Goal: Transaction & Acquisition: Purchase product/service

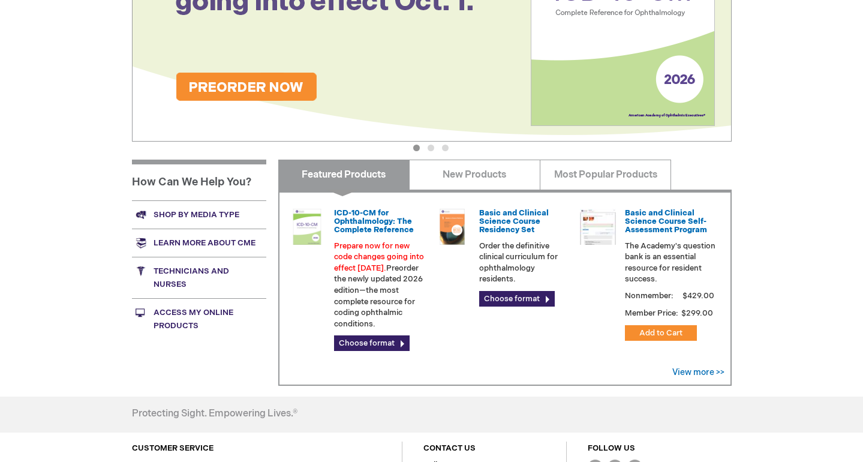
scroll to position [267, 0]
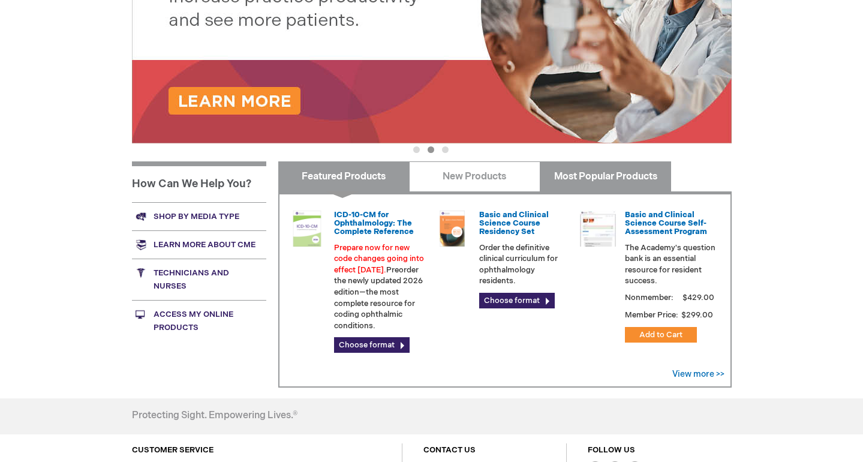
click at [574, 178] on link "Most Popular Products" at bounding box center [605, 176] width 131 height 30
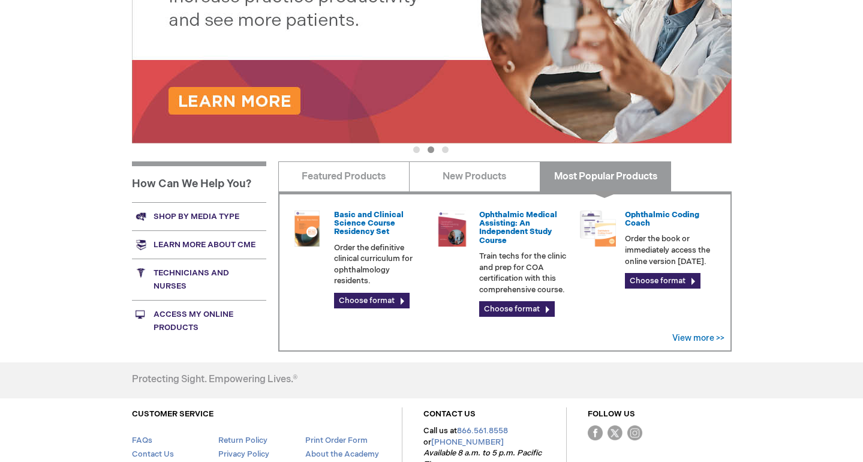
click at [203, 222] on link "Shop by media type" at bounding box center [199, 216] width 134 height 28
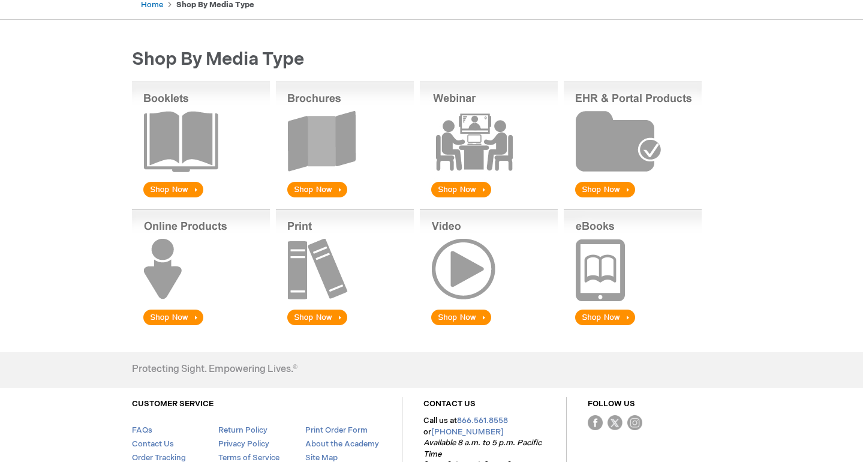
scroll to position [130, 0]
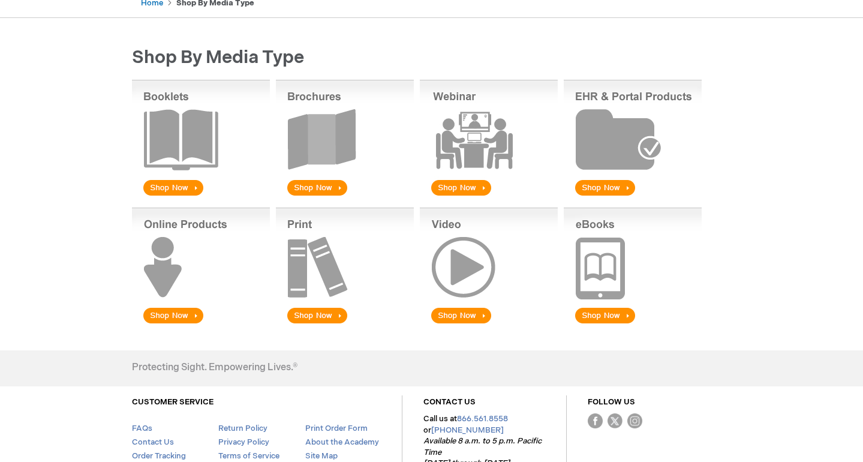
click at [625, 319] on img at bounding box center [633, 266] width 138 height 118
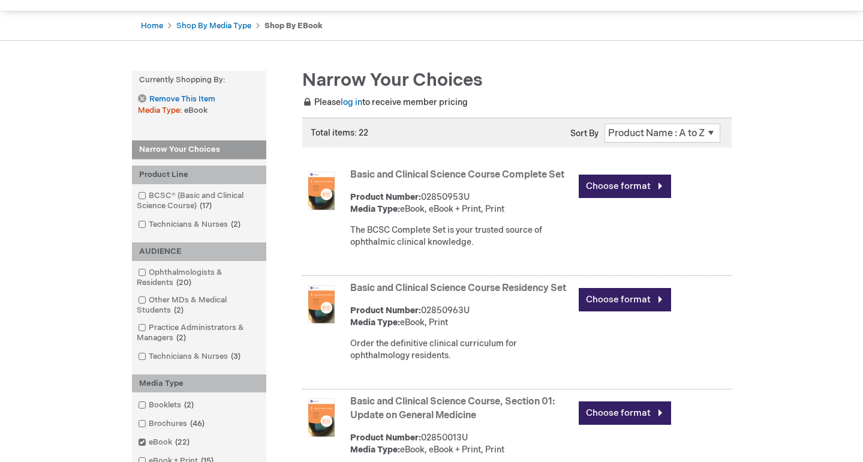
scroll to position [109, 0]
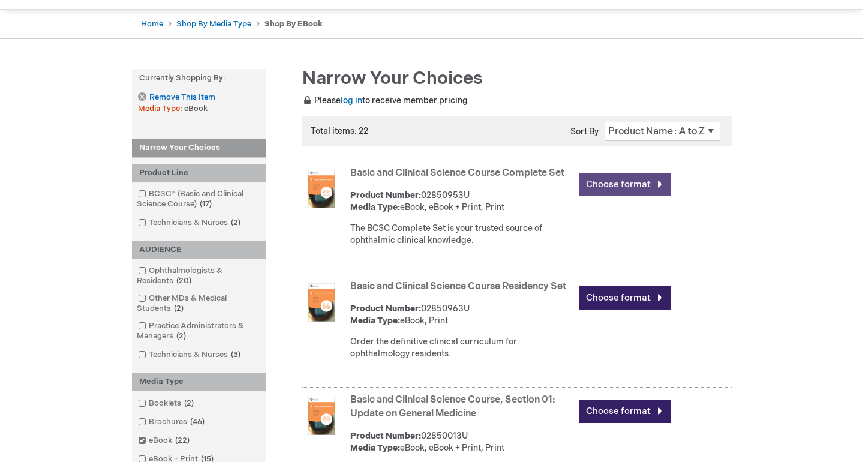
click at [611, 189] on link "Choose format" at bounding box center [625, 184] width 92 height 23
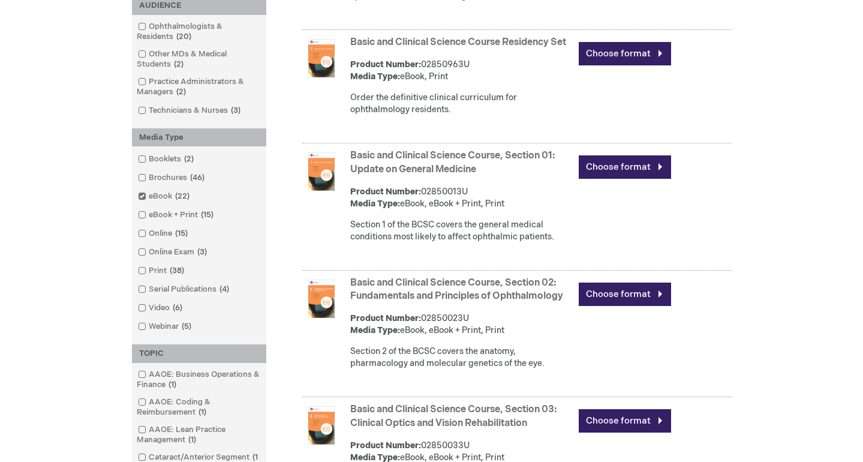
scroll to position [363, 0]
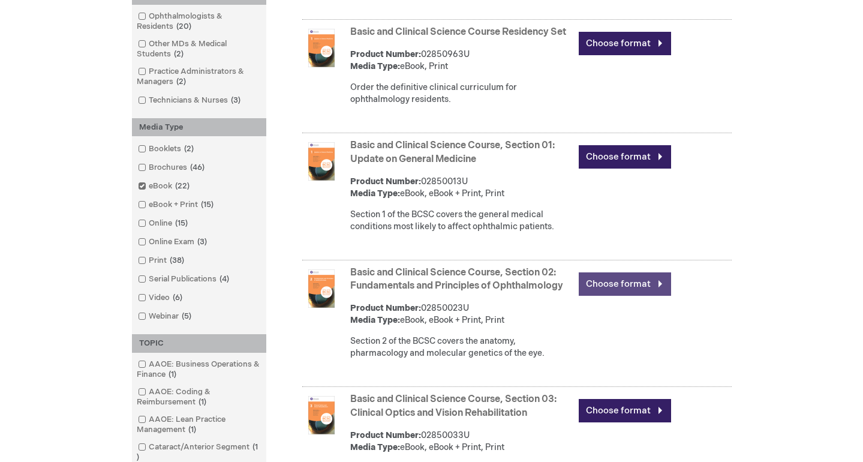
click at [604, 287] on link "Choose format" at bounding box center [625, 283] width 92 height 23
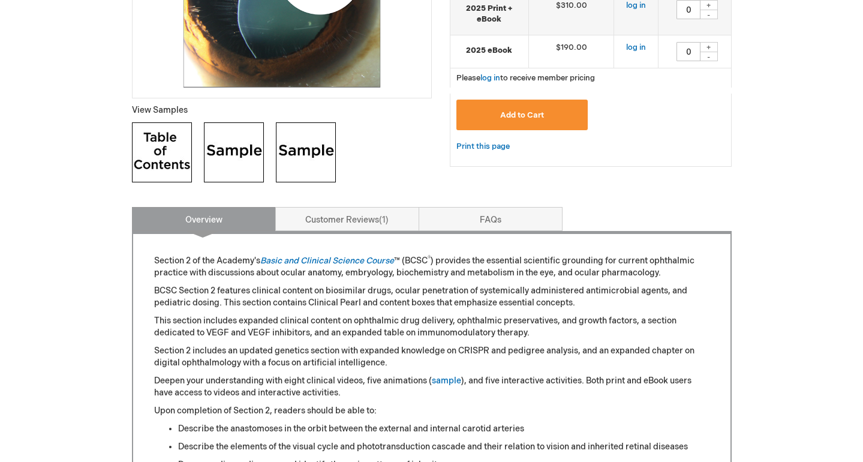
scroll to position [404, 0]
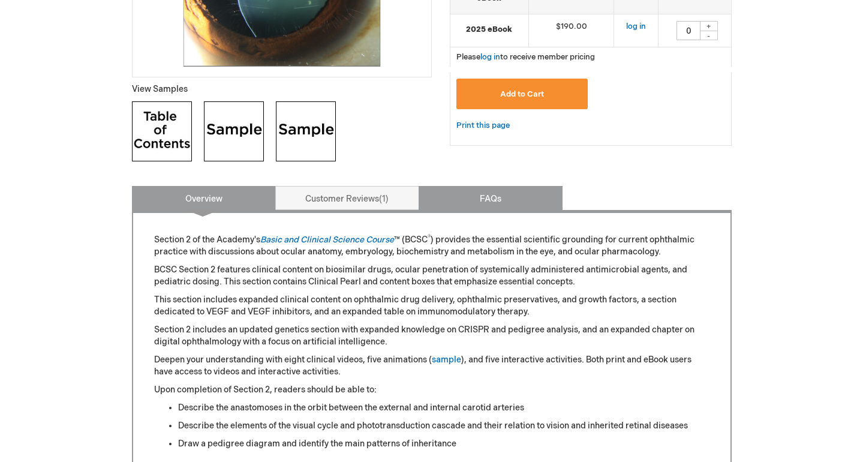
click at [453, 193] on link "FAQs" at bounding box center [491, 198] width 144 height 24
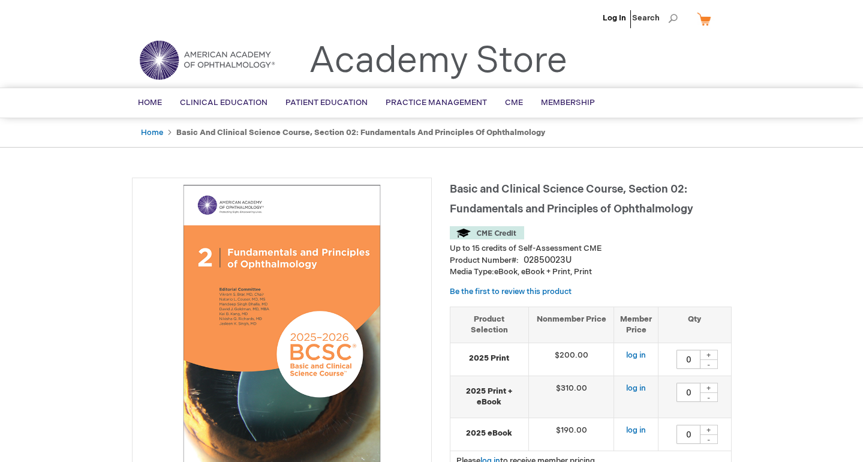
scroll to position [0, 0]
click at [693, 27] on ul "Log In Search" at bounding box center [432, 21] width 618 height 42
click at [703, 18] on link "My Cart" at bounding box center [708, 18] width 29 height 21
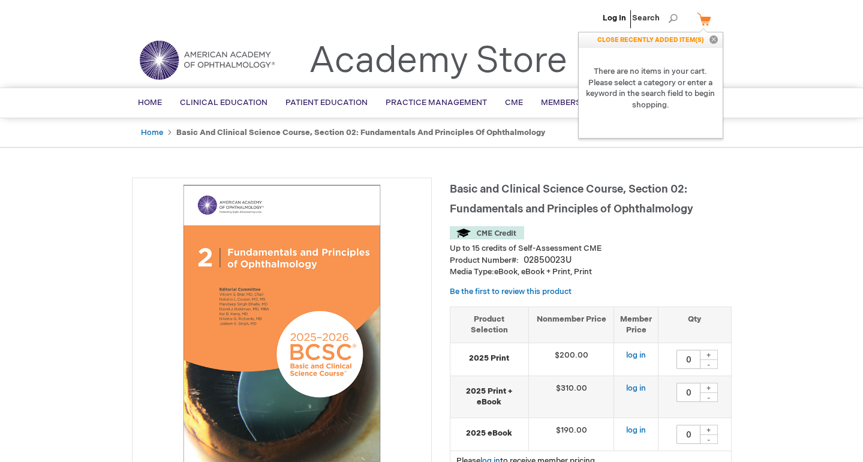
click at [703, 18] on link "My Cart" at bounding box center [708, 18] width 29 height 21
